Goal: Use online tool/utility: Utilize a website feature to perform a specific function

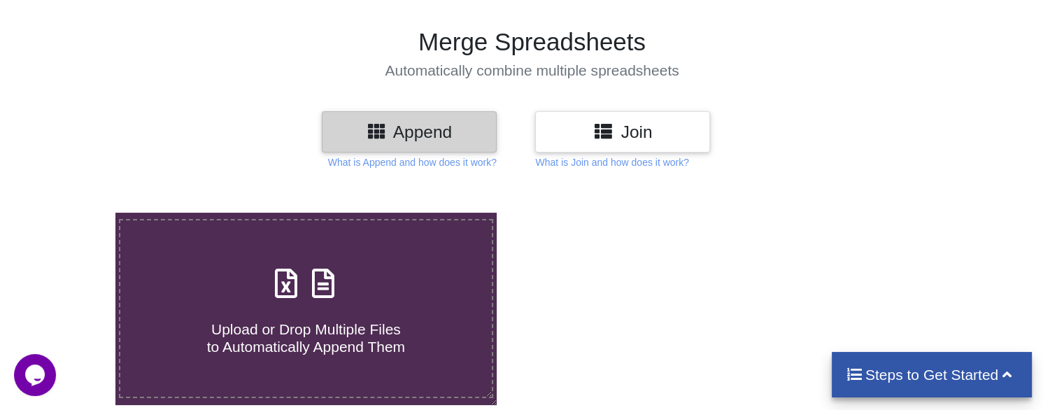
scroll to position [210, 0]
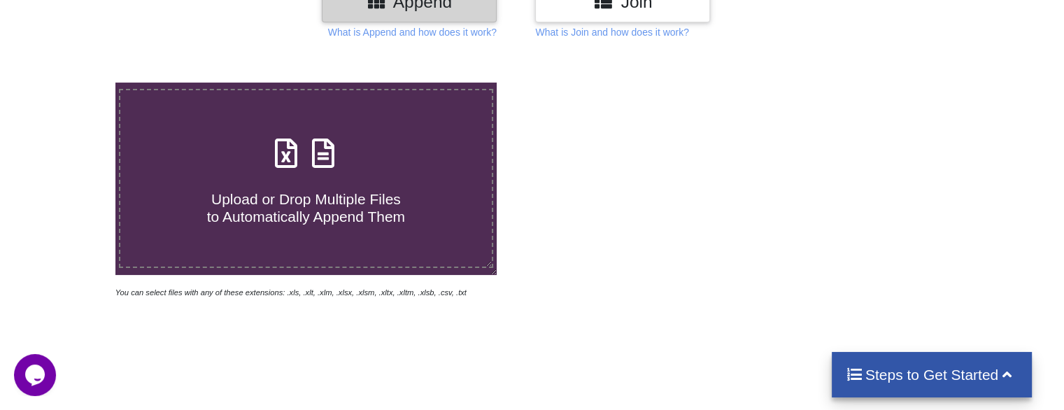
click at [291, 161] on icon at bounding box center [286, 146] width 35 height 29
click at [73, 83] on input "Upload or Drop Multiple Files to Automatically Append Them" at bounding box center [73, 83] width 0 height 0
type input "C:\fakepath\49522992.xlsx"
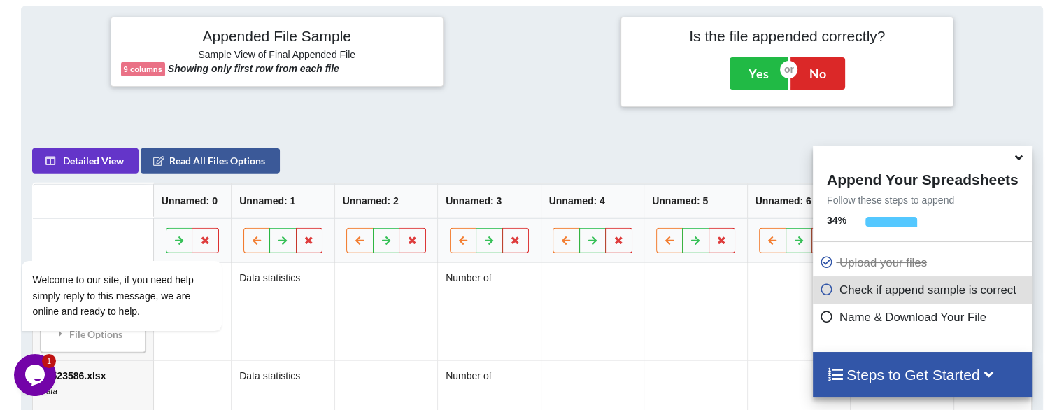
scroll to position [552, 0]
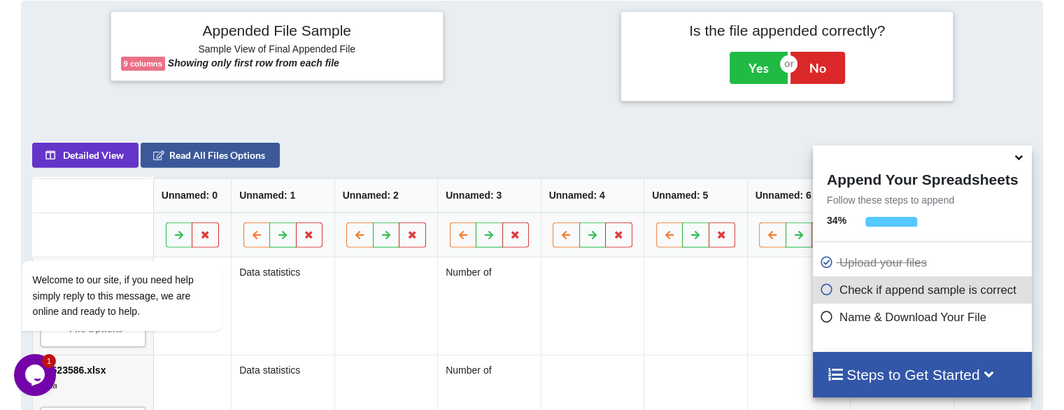
click at [1015, 156] on icon at bounding box center [1019, 155] width 15 height 13
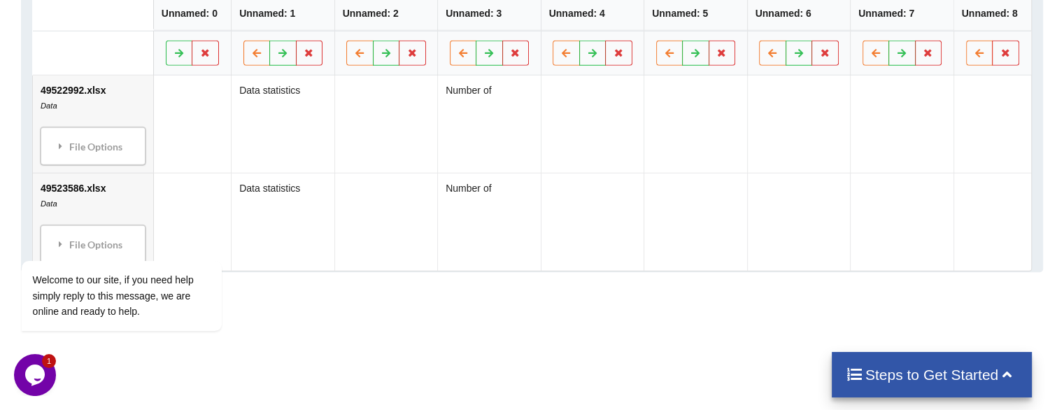
scroll to position [763, 0]
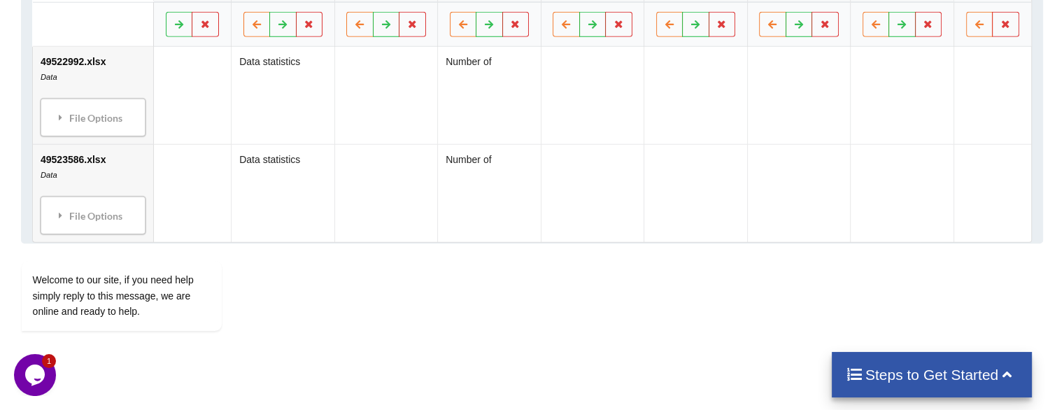
click at [421, 203] on td at bounding box center [385, 193] width 103 height 98
click at [492, 22] on icon at bounding box center [489, 24] width 12 height 8
click at [462, 27] on icon at bounding box center [464, 24] width 12 height 8
click at [572, 16] on button at bounding box center [566, 24] width 27 height 25
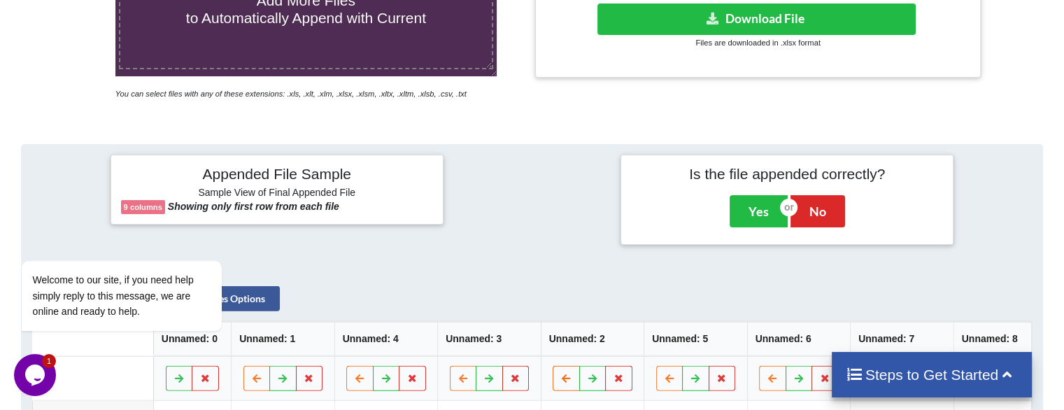
scroll to position [273, 0]
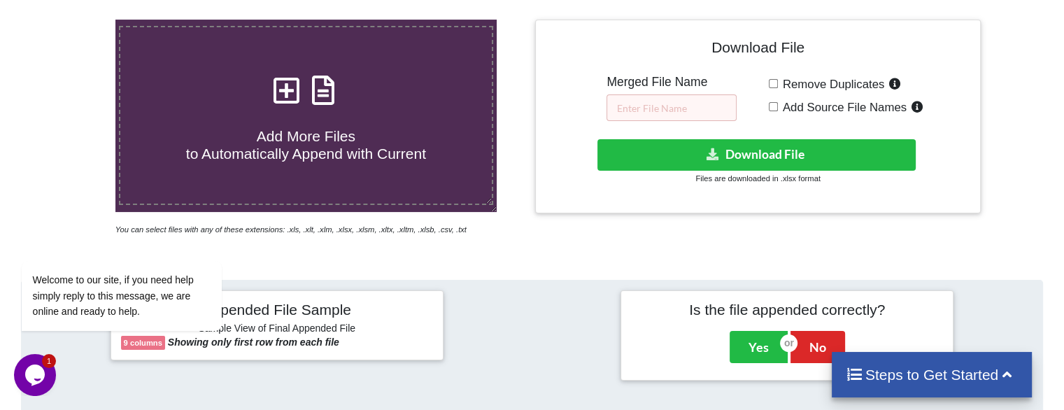
click at [1014, 379] on icon at bounding box center [1006, 373] width 17 height 15
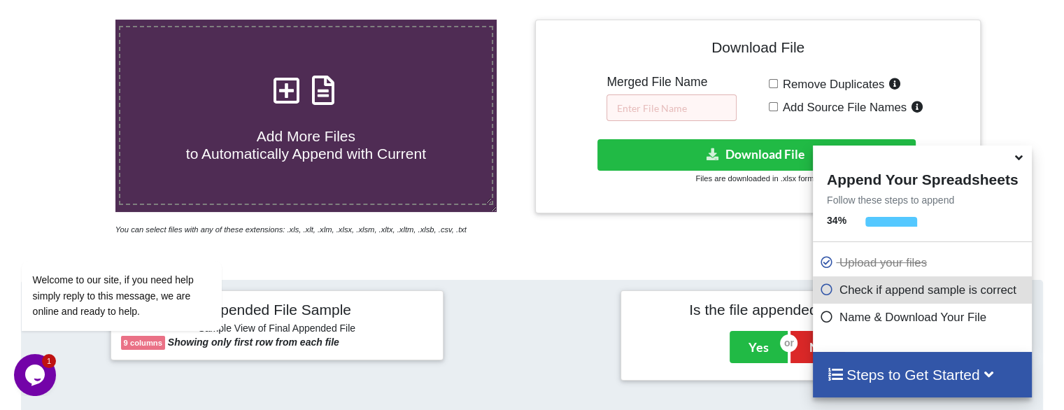
click at [1022, 162] on icon at bounding box center [1019, 155] width 15 height 13
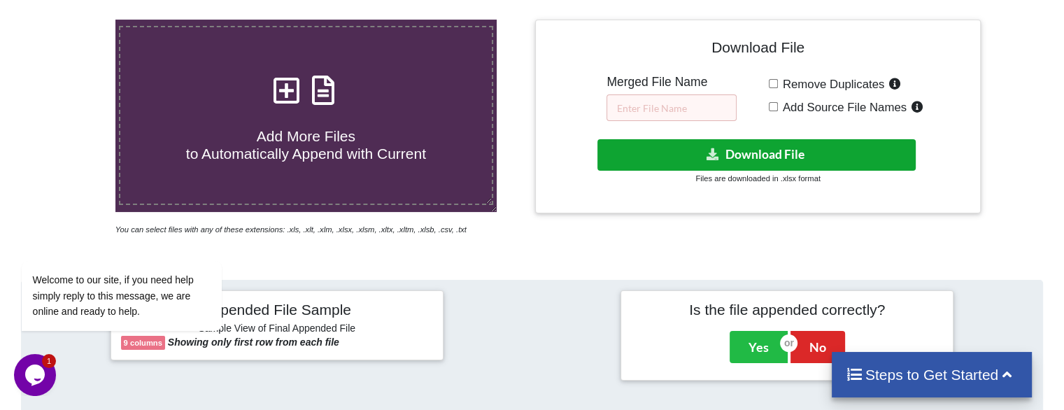
click at [732, 151] on button "Download File" at bounding box center [757, 154] width 318 height 31
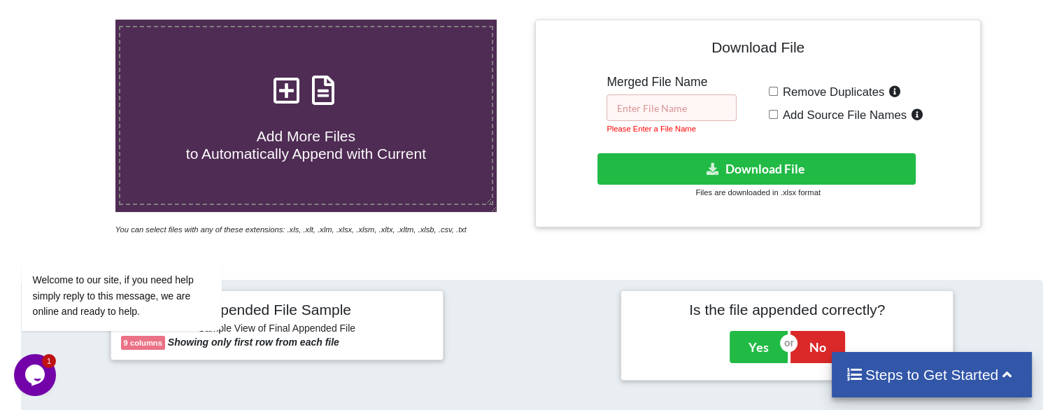
click at [691, 100] on input "text" at bounding box center [672, 107] width 130 height 27
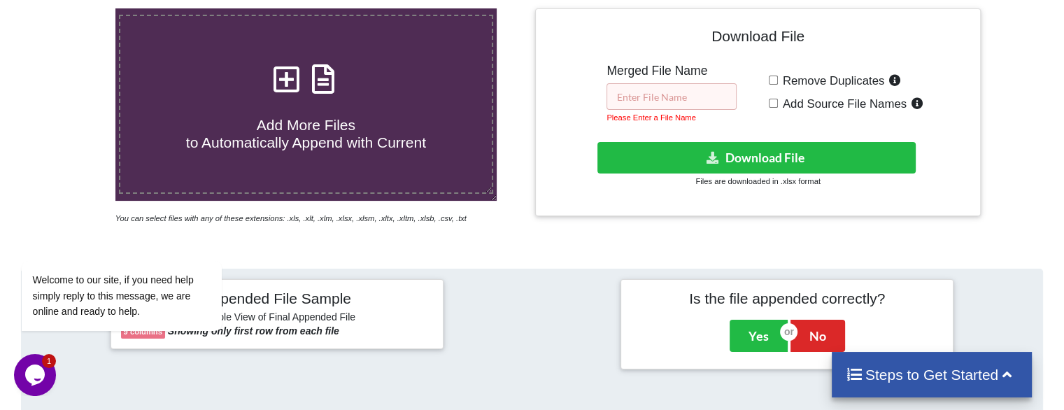
scroll to position [203, 0]
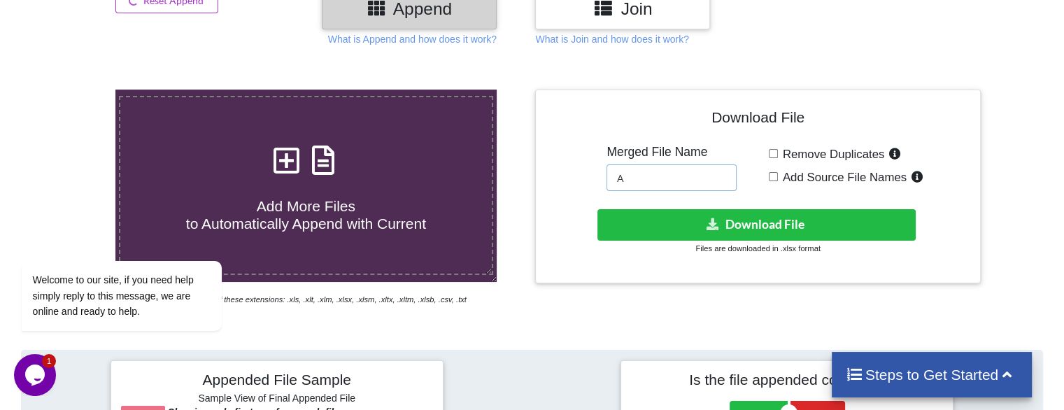
type input "A"
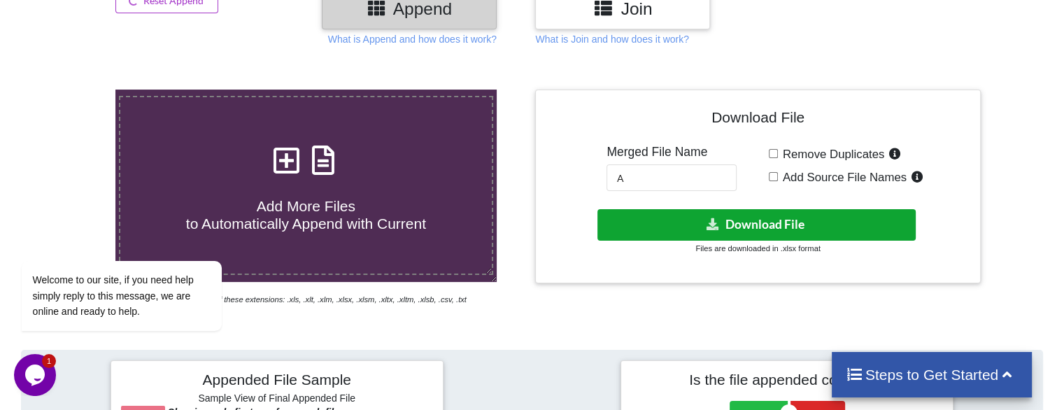
click at [697, 212] on button "Download File" at bounding box center [757, 224] width 318 height 31
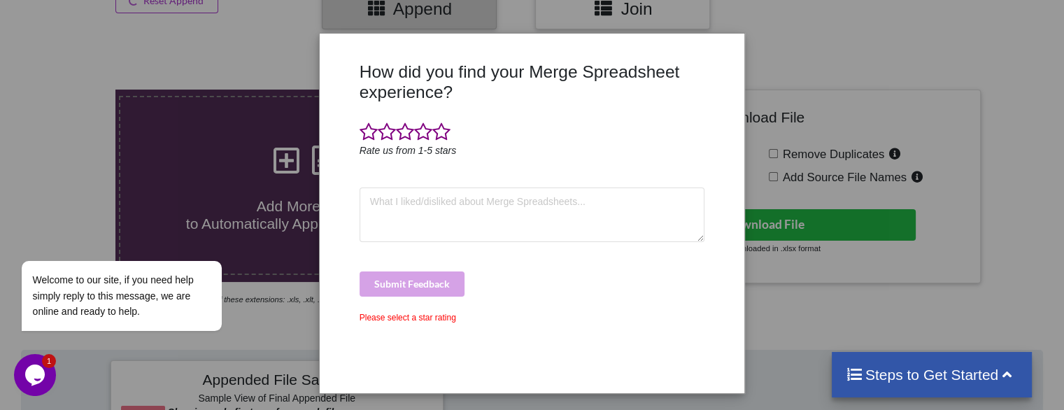
drag, startPoint x: 855, startPoint y: 176, endPoint x: 630, endPoint y: 320, distance: 266.9
click at [856, 176] on div "How did you find your Merge Spreadsheet experience? Rate us from 1-5 stars Subm…" at bounding box center [532, 205] width 1064 height 410
click at [800, 177] on div "How did you find your Merge Spreadsheet experience? Rate us from 1-5 stars Subm…" at bounding box center [532, 205] width 1064 height 410
click at [416, 282] on div "Submit Feedback" at bounding box center [533, 283] width 346 height 25
click at [440, 138] on span at bounding box center [441, 132] width 18 height 20
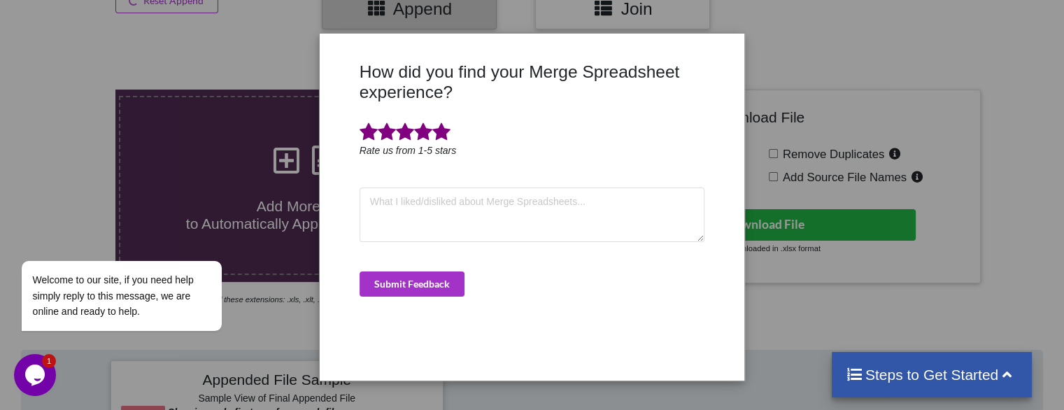
click at [829, 195] on div "How did you find your Merge Spreadsheet experience? Rate us from 1-5 stars Subm…" at bounding box center [532, 205] width 1064 height 410
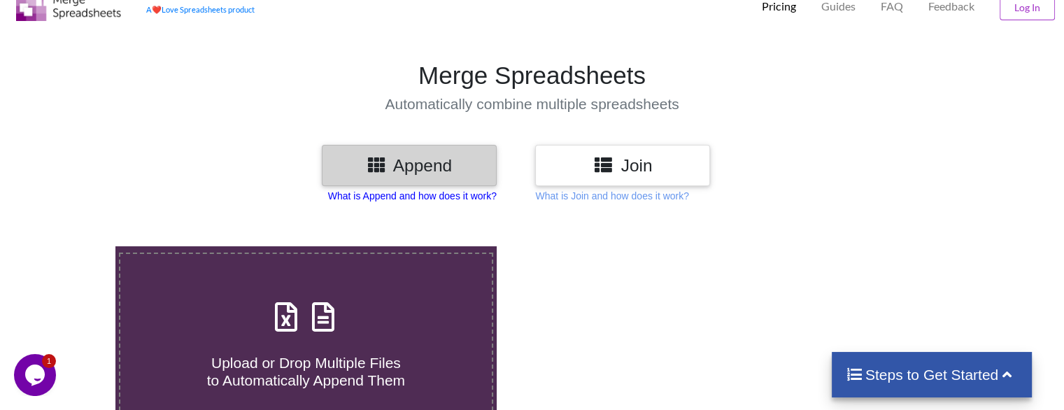
scroll to position [210, 0]
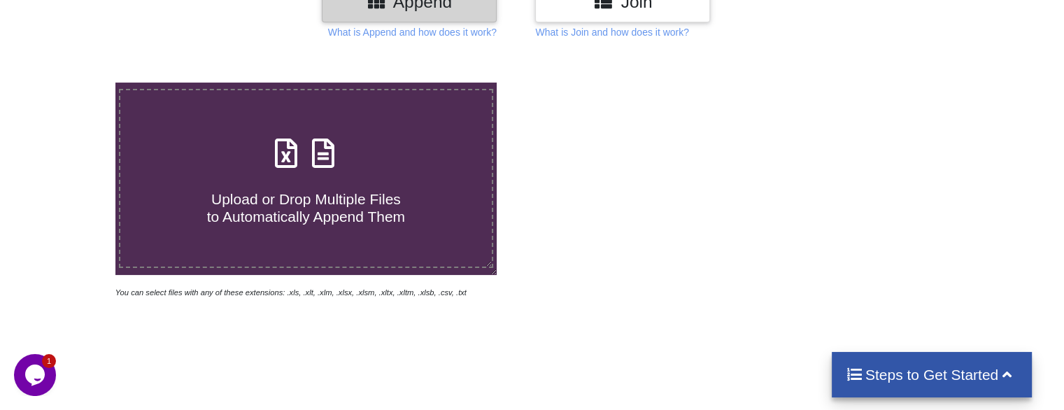
click at [339, 209] on span "Upload or Drop Multiple Files to Automatically Append Them" at bounding box center [306, 208] width 198 height 34
click at [73, 83] on input "Upload or Drop Multiple Files to Automatically Append Them" at bounding box center [73, 83] width 0 height 0
type input "C:\fakepath\49522992.xlsx"
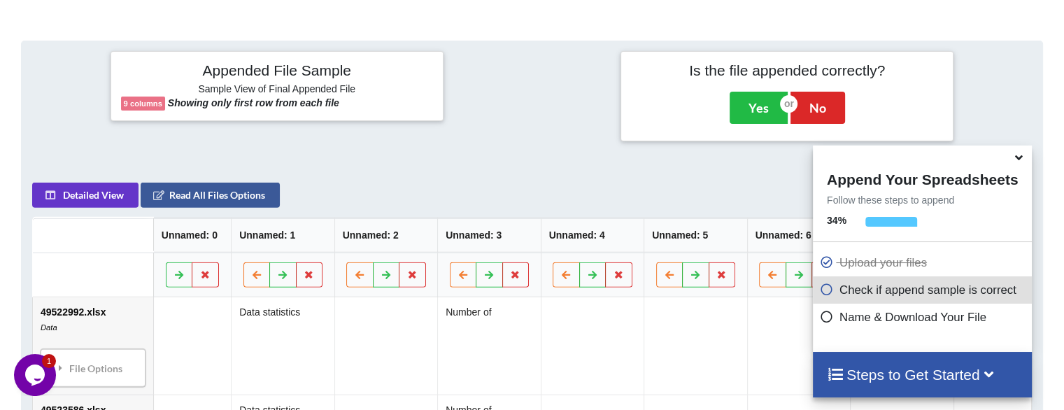
scroll to position [552, 0]
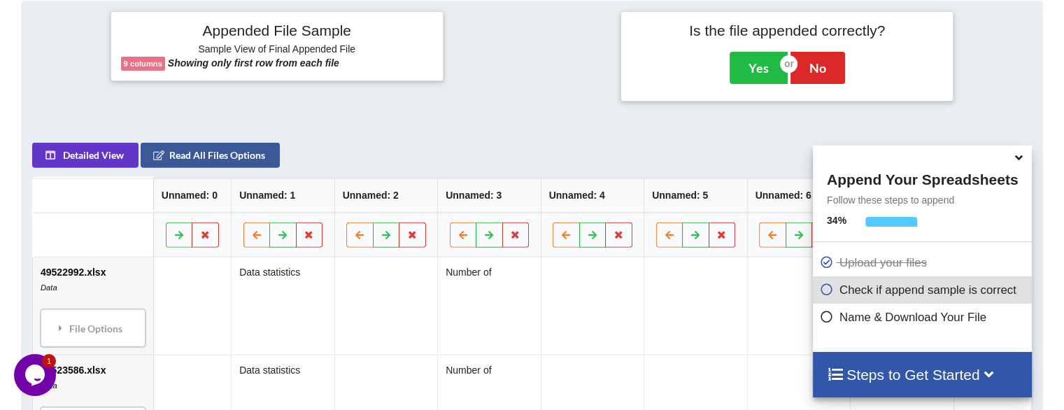
click at [1019, 158] on icon at bounding box center [1019, 155] width 15 height 13
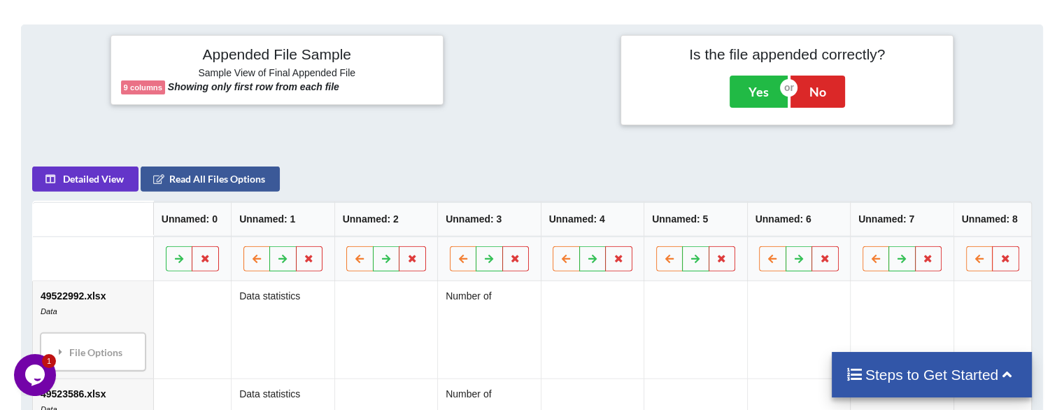
scroll to position [542, 0]
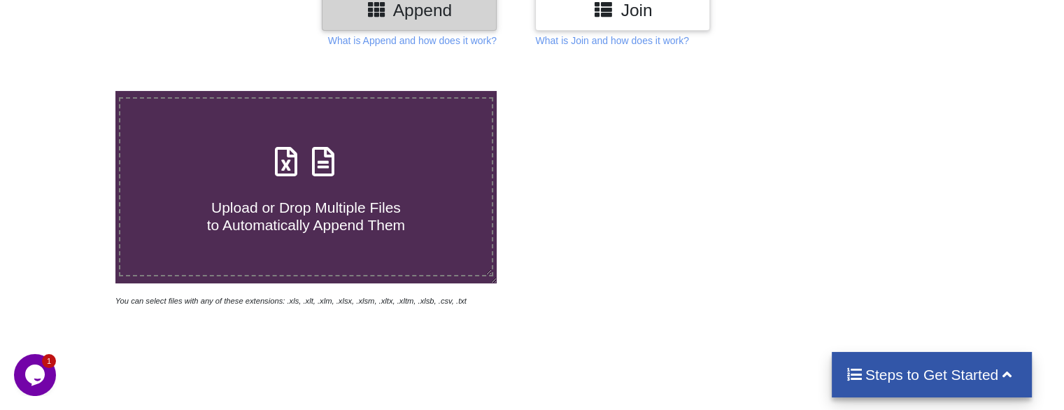
scroll to position [210, 0]
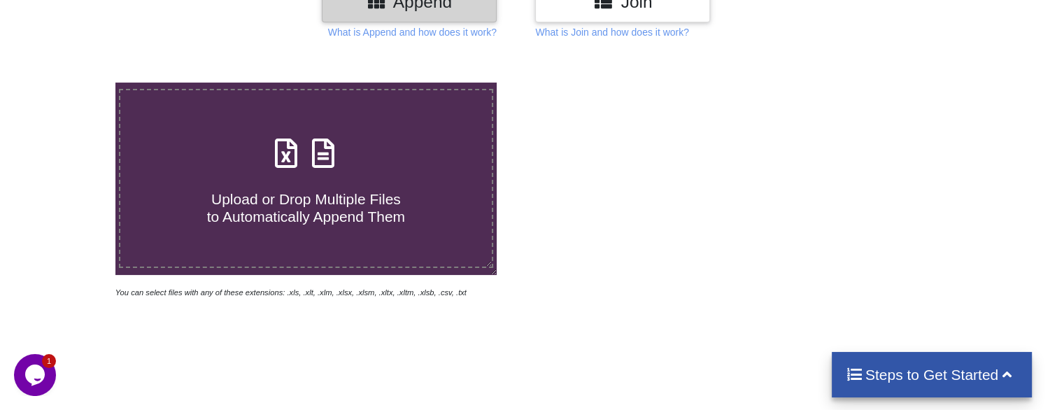
click at [316, 226] on label "Upload or Drop Multiple Files to Automatically Append Them" at bounding box center [306, 178] width 374 height 179
click at [73, 83] on input "Upload or Drop Multiple Files to Automatically Append Them" at bounding box center [73, 83] width 0 height 0
type input "C:\fakepath\49522992.xlsx"
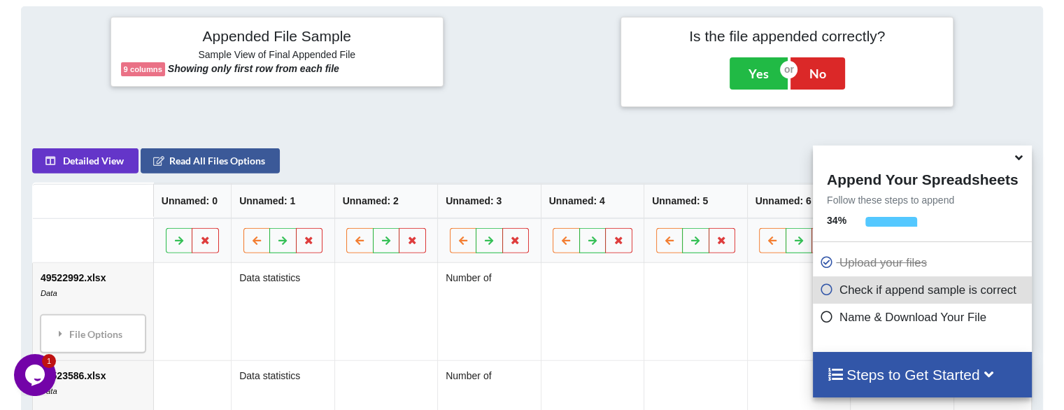
scroll to position [552, 0]
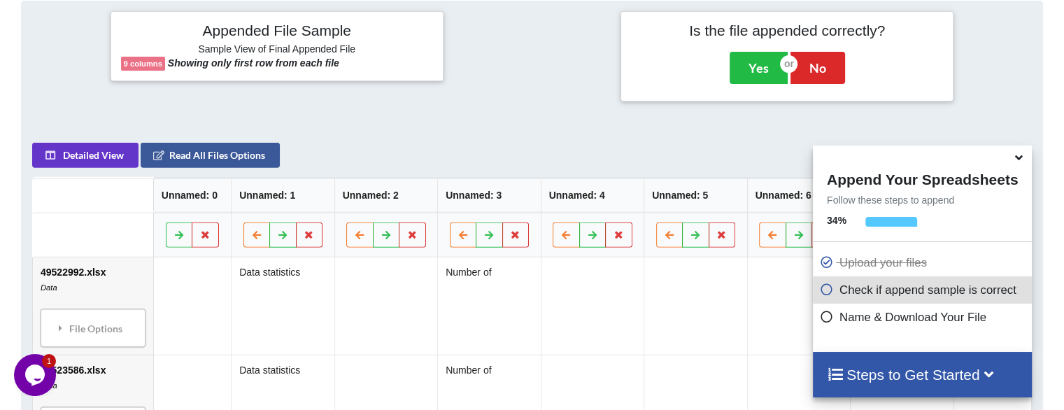
click at [1028, 157] on span at bounding box center [1020, 158] width 17 height 14
click at [1019, 158] on icon at bounding box center [1019, 155] width 15 height 13
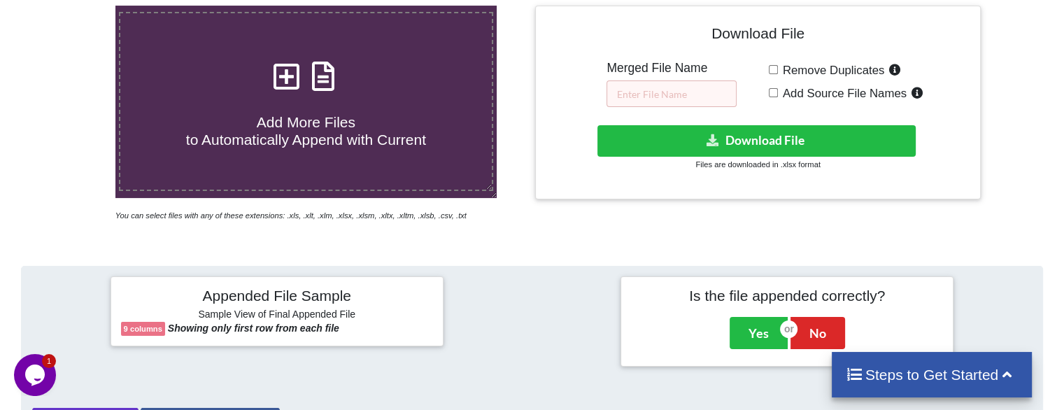
scroll to position [272, 0]
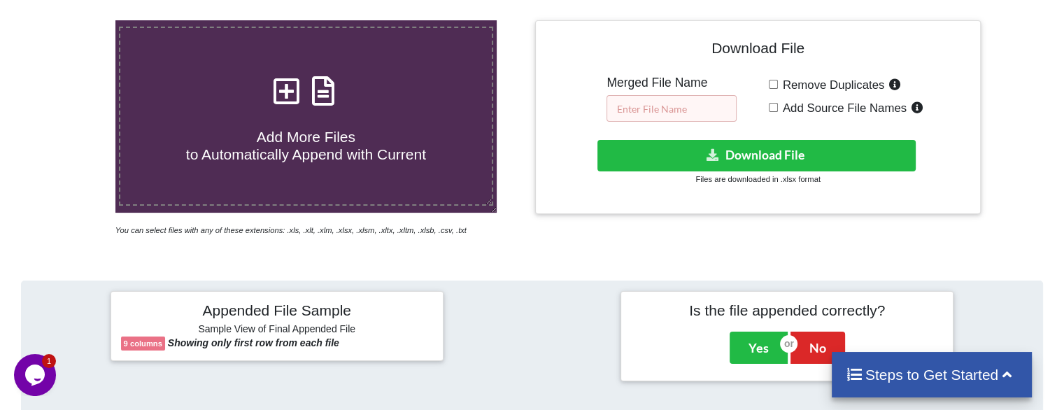
click at [637, 115] on input "text" at bounding box center [672, 108] width 130 height 27
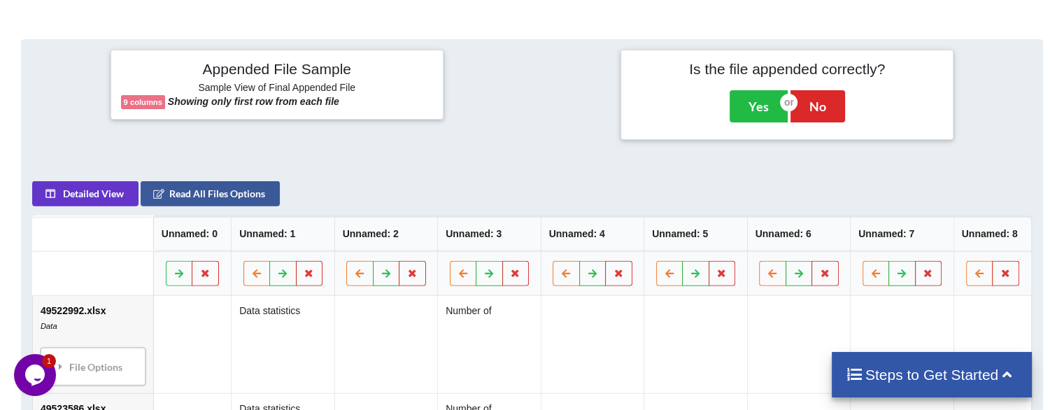
scroll to position [542, 0]
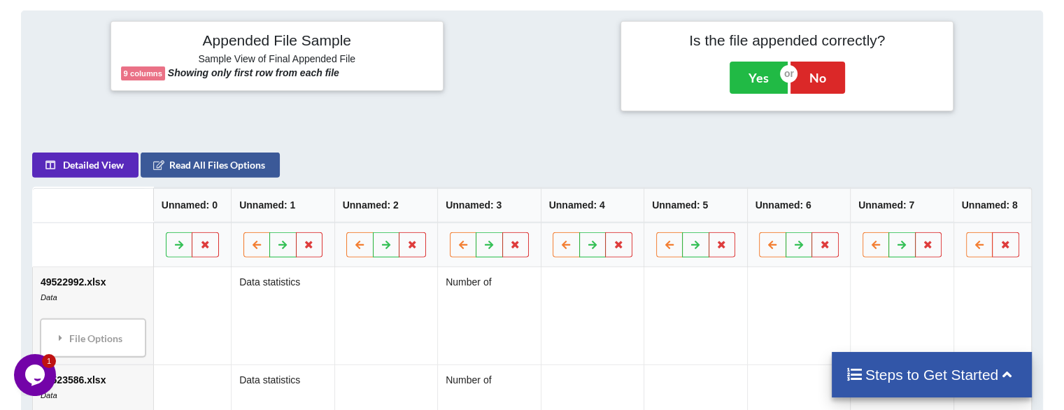
type input "EYA"
click at [80, 160] on button "Detailed View" at bounding box center [85, 165] width 106 height 25
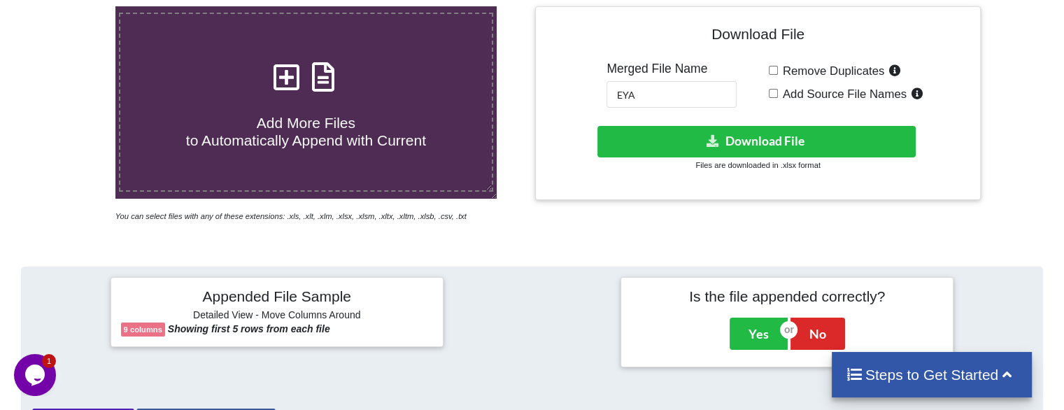
scroll to position [262, 0]
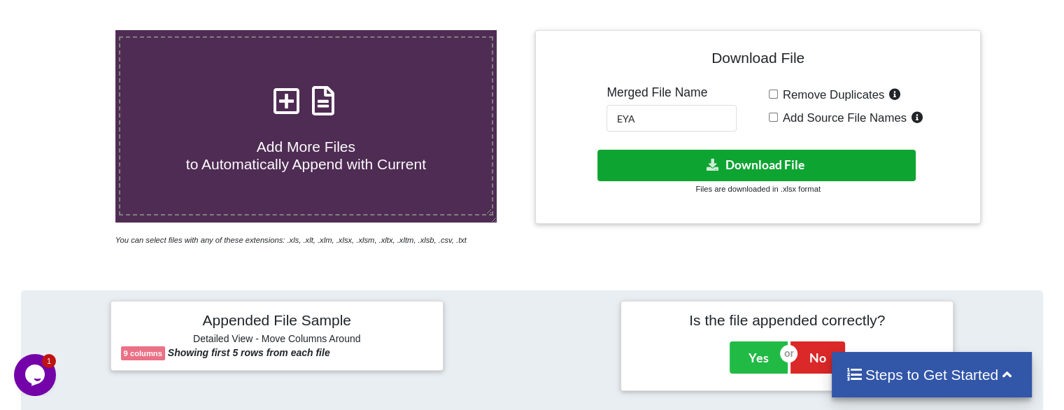
click at [786, 165] on button "Download File" at bounding box center [757, 165] width 318 height 31
